Goal: Task Accomplishment & Management: Use online tool/utility

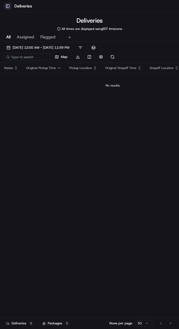
click at [8, 5] on button "Toggle Sidebar" at bounding box center [7, 6] width 7 height 7
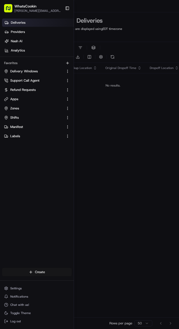
click at [39, 269] on button "Create" at bounding box center [37, 272] width 70 height 8
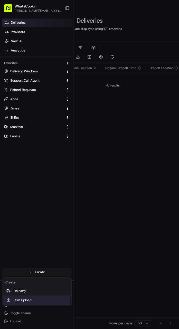
click at [36, 298] on link "CSV Upload" at bounding box center [36, 299] width 67 height 9
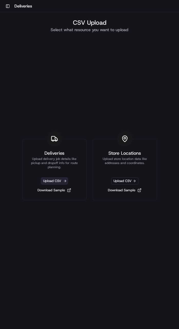
click at [55, 183] on span "Upload CSV" at bounding box center [54, 180] width 27 height 7
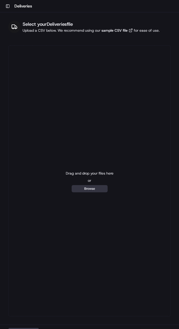
click at [76, 186] on button "Browse" at bounding box center [90, 188] width 36 height 7
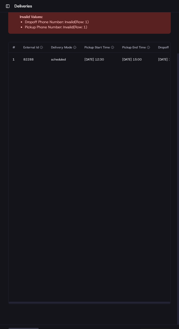
scroll to position [9, 0]
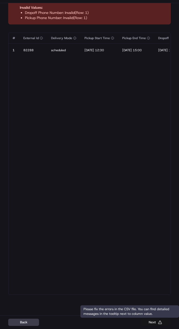
click at [151, 320] on button "Next" at bounding box center [155, 321] width 31 height 7
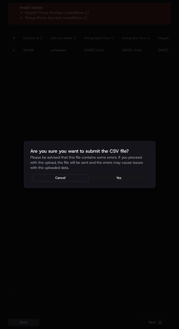
click at [118, 178] on button "Yes" at bounding box center [119, 177] width 57 height 7
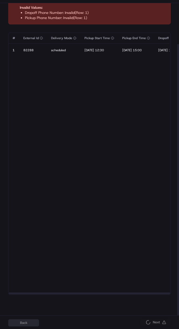
scroll to position [0, 0]
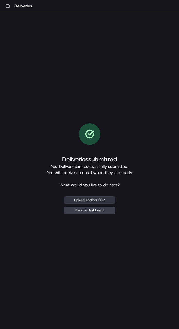
click at [88, 199] on button "Upload another CSV" at bounding box center [90, 199] width 52 height 7
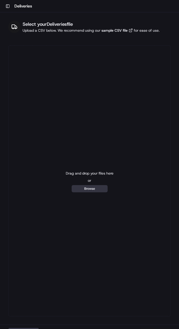
click at [95, 191] on button "Browse" at bounding box center [90, 188] width 36 height 7
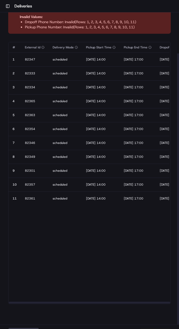
scroll to position [9, 0]
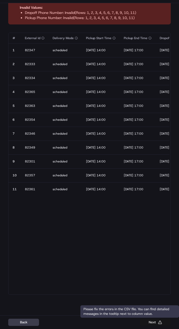
click at [158, 324] on button "Next" at bounding box center [155, 321] width 31 height 7
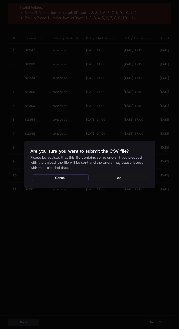
click at [121, 177] on button "Yes" at bounding box center [119, 177] width 57 height 7
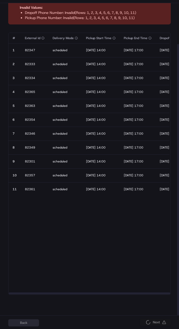
scroll to position [0, 0]
